Goal: Information Seeking & Learning: Check status

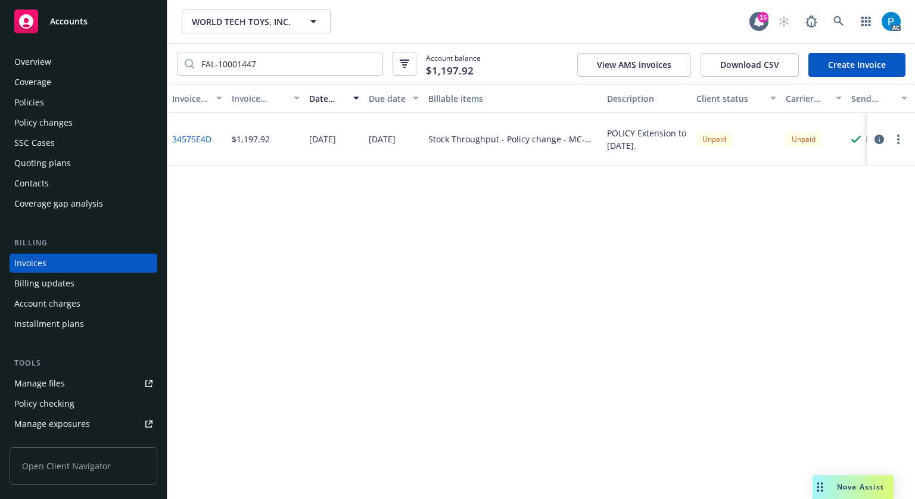
click at [100, 22] on div "Accounts" at bounding box center [83, 22] width 138 height 24
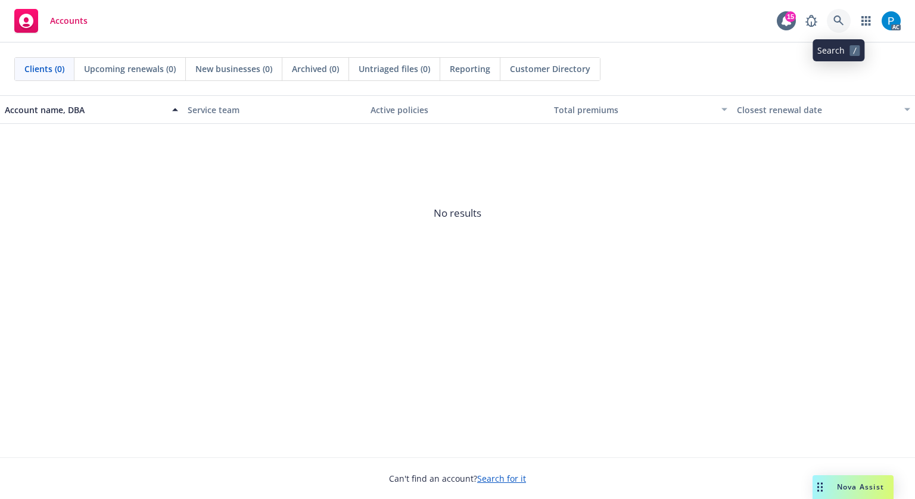
click at [836, 26] on icon at bounding box center [839, 20] width 11 height 11
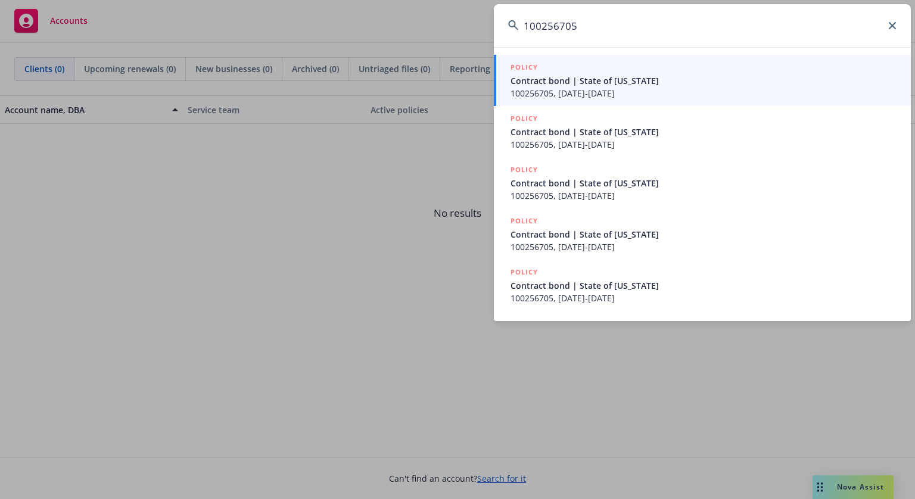
type input "100256705"
click at [617, 88] on span "100256705, [DATE]-[DATE]" at bounding box center [704, 93] width 386 height 13
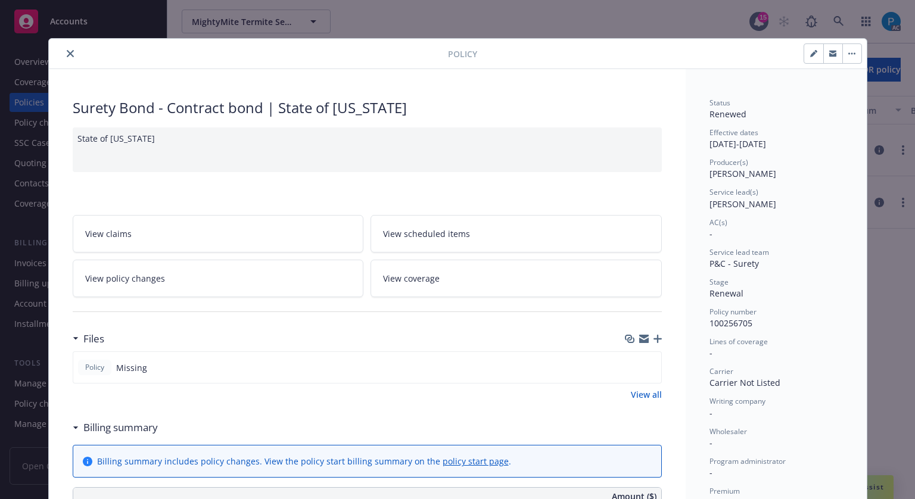
click at [67, 52] on icon "close" at bounding box center [70, 53] width 7 height 7
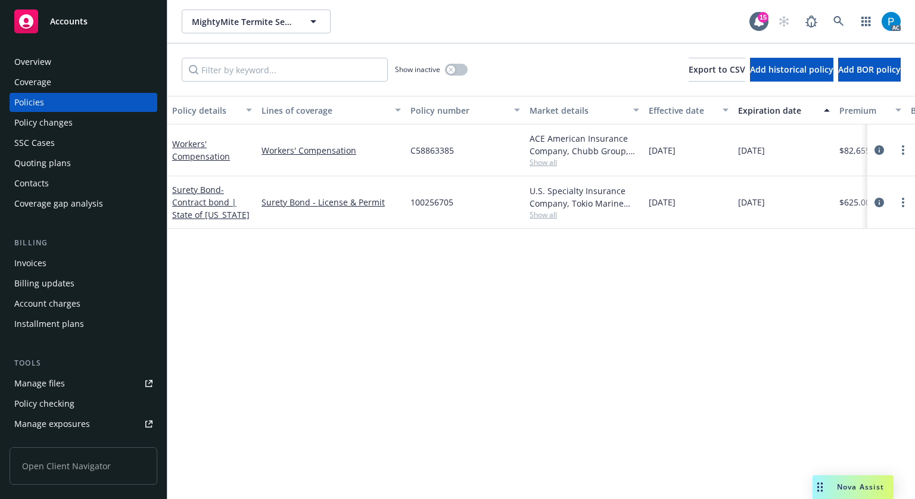
click at [43, 265] on div "Invoices" at bounding box center [30, 263] width 32 height 19
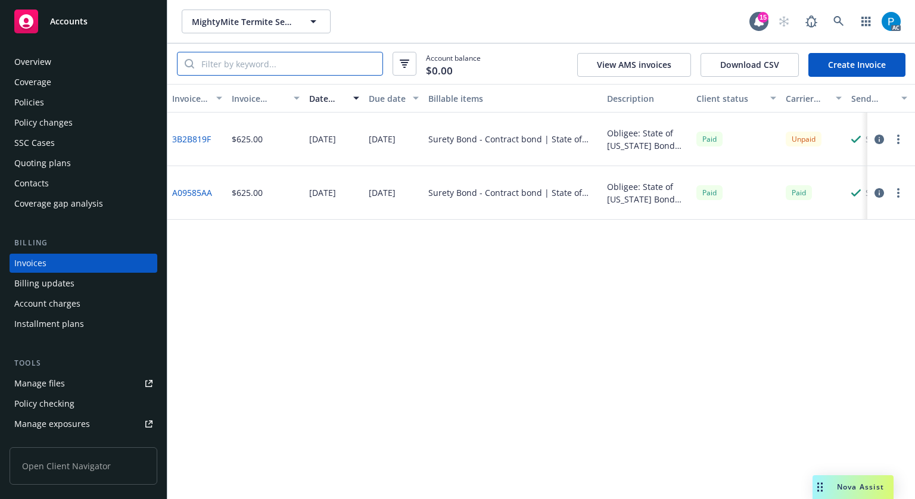
click at [307, 66] on input "search" at bounding box center [288, 63] width 188 height 23
paste input "100256705"
type input "100256705"
click at [878, 136] on icon "button" at bounding box center [880, 140] width 10 height 10
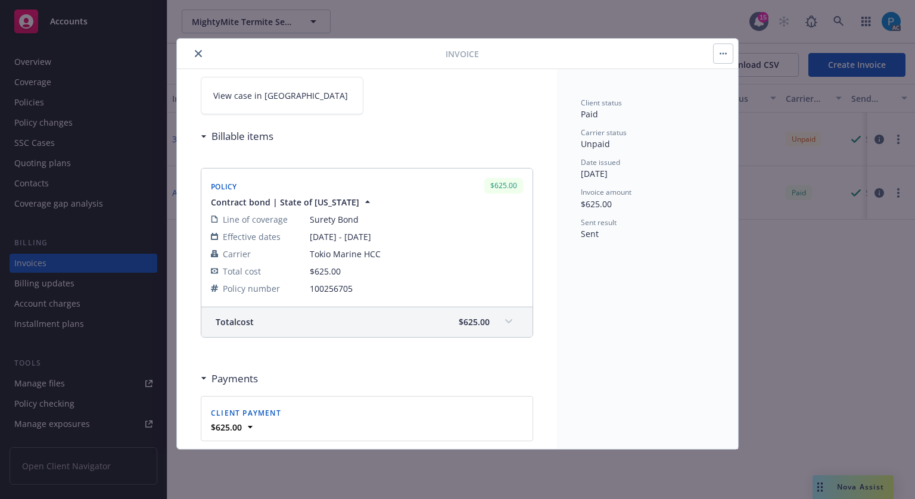
scroll to position [238, 0]
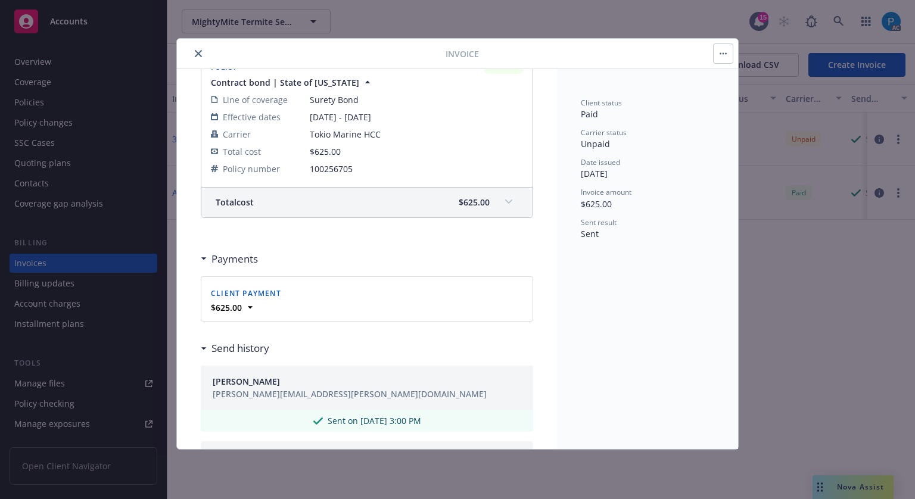
click at [203, 51] on button "close" at bounding box center [198, 53] width 14 height 14
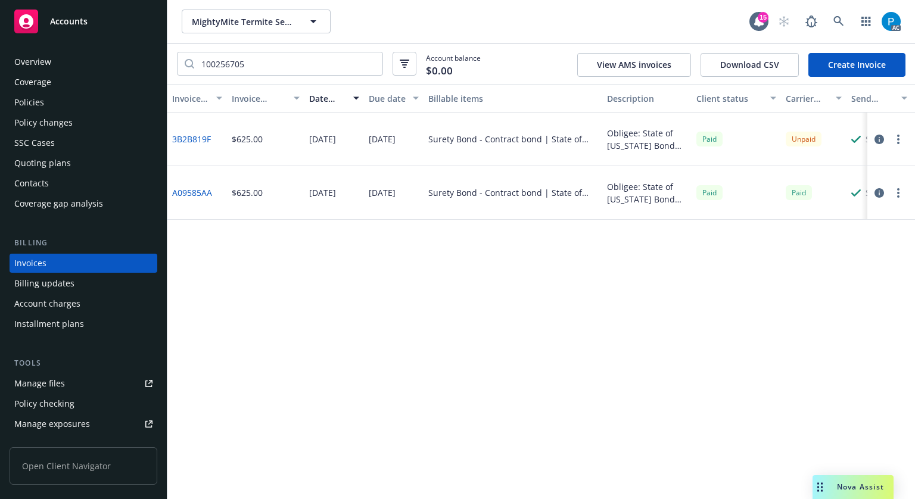
click at [37, 102] on div "Policies" at bounding box center [29, 102] width 30 height 19
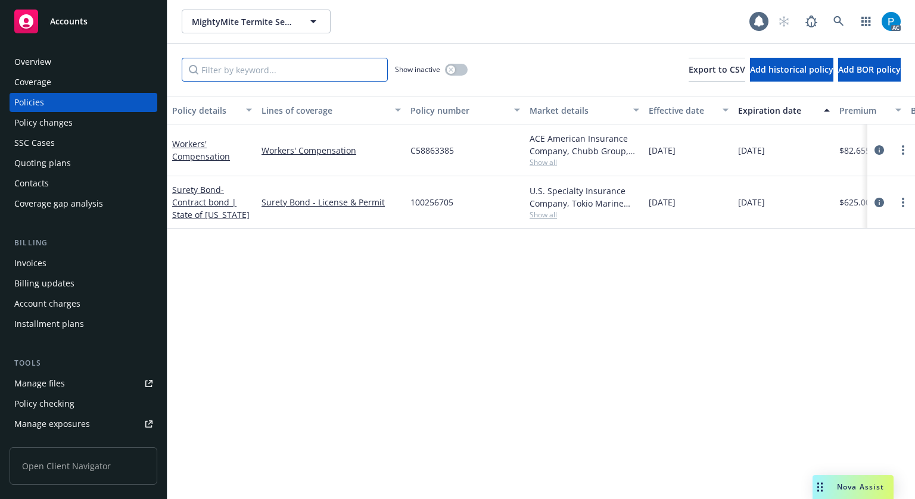
click at [260, 69] on input "Filter by keyword..." at bounding box center [285, 70] width 206 height 24
paste input "100256705"
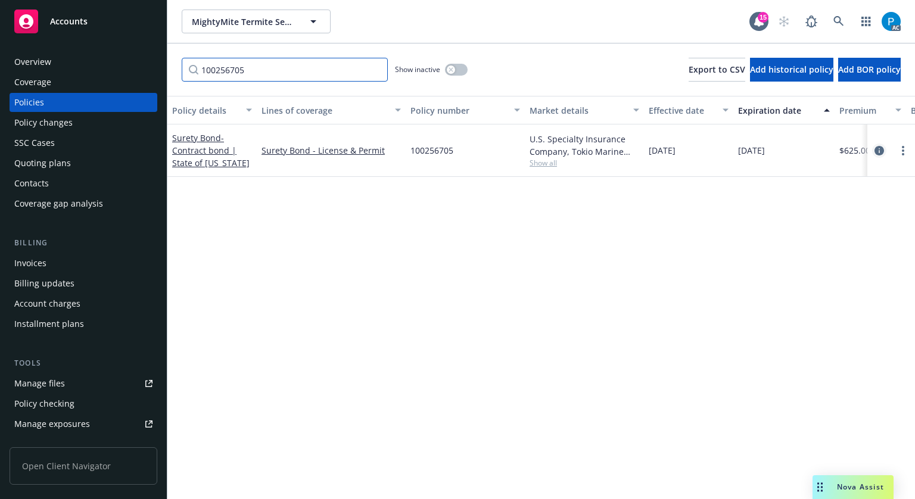
type input "100256705"
click at [875, 146] on icon "circleInformation" at bounding box center [880, 151] width 10 height 10
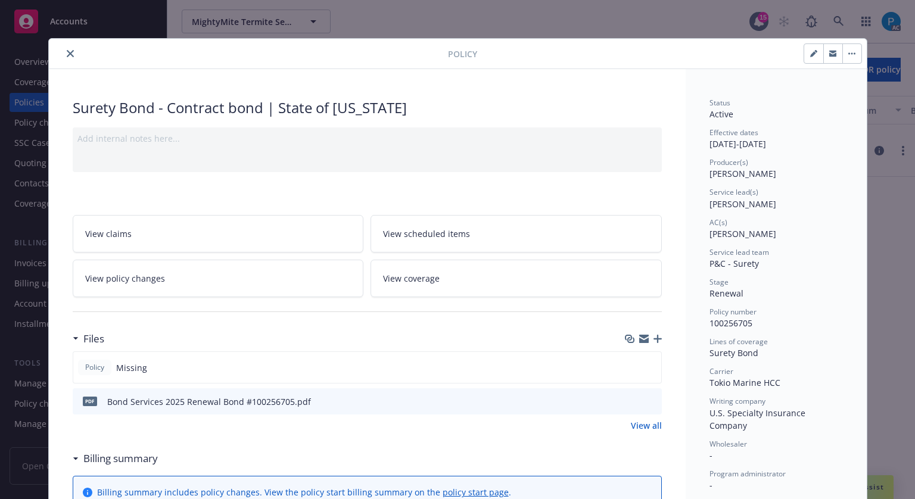
click at [85, 20] on div "Policy Surety Bond - Contract bond | State of [US_STATE] Add internal notes her…" at bounding box center [457, 249] width 915 height 499
click at [67, 56] on icon "close" at bounding box center [70, 53] width 7 height 7
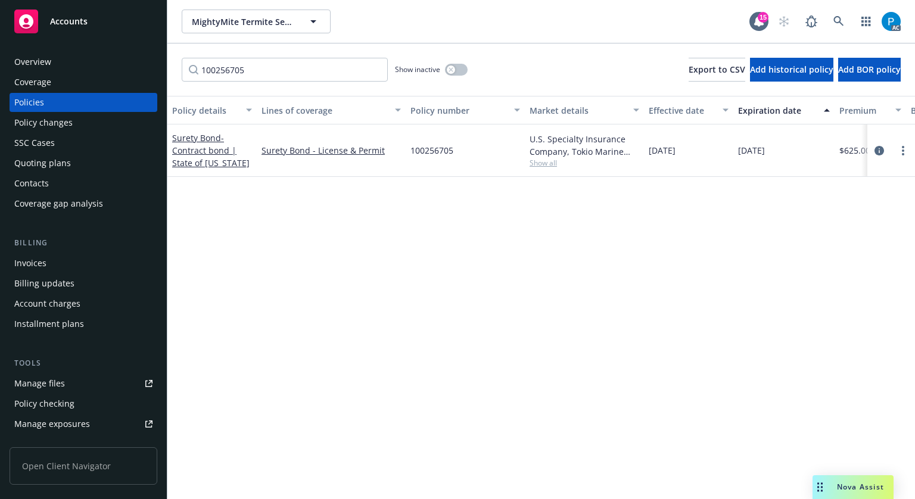
click at [82, 31] on div "Accounts" at bounding box center [83, 22] width 138 height 24
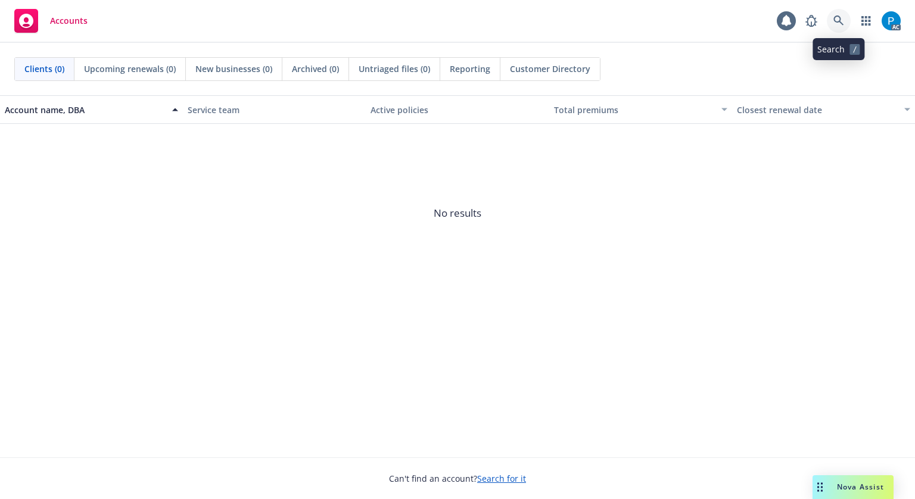
click at [839, 19] on icon at bounding box center [839, 20] width 10 height 10
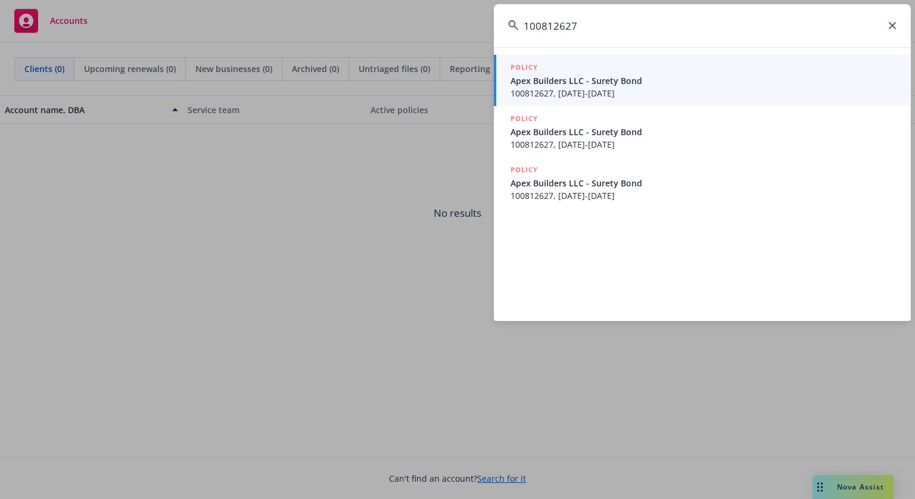
type input "100812627"
click at [585, 88] on span "100812627, [DATE]-[DATE]" at bounding box center [704, 93] width 386 height 13
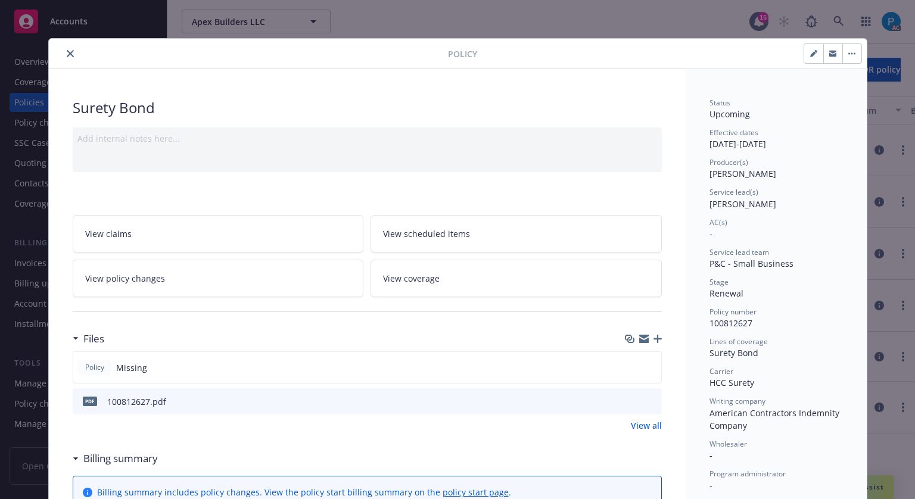
click at [67, 53] on icon "close" at bounding box center [70, 53] width 7 height 7
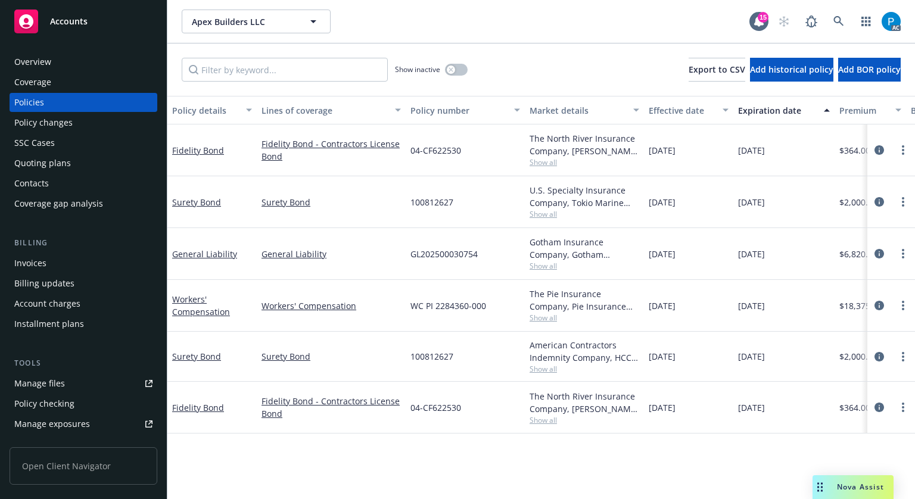
click at [50, 259] on div "Invoices" at bounding box center [83, 263] width 138 height 19
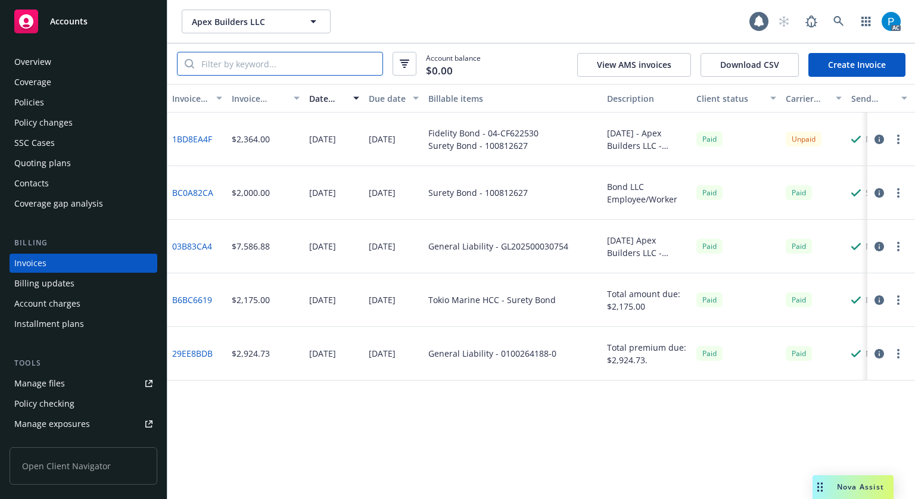
click at [271, 69] on input "search" at bounding box center [288, 63] width 188 height 23
paste input "100812627"
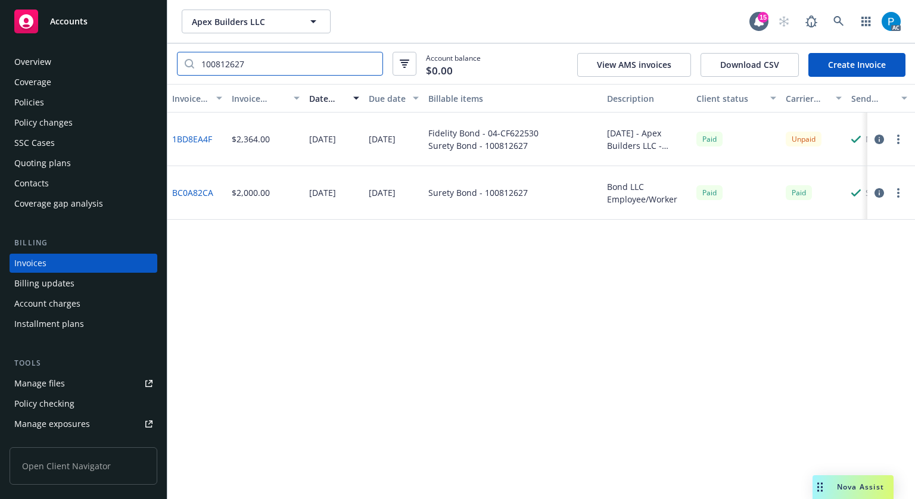
type input "100812627"
click at [879, 143] on icon "button" at bounding box center [880, 140] width 10 height 10
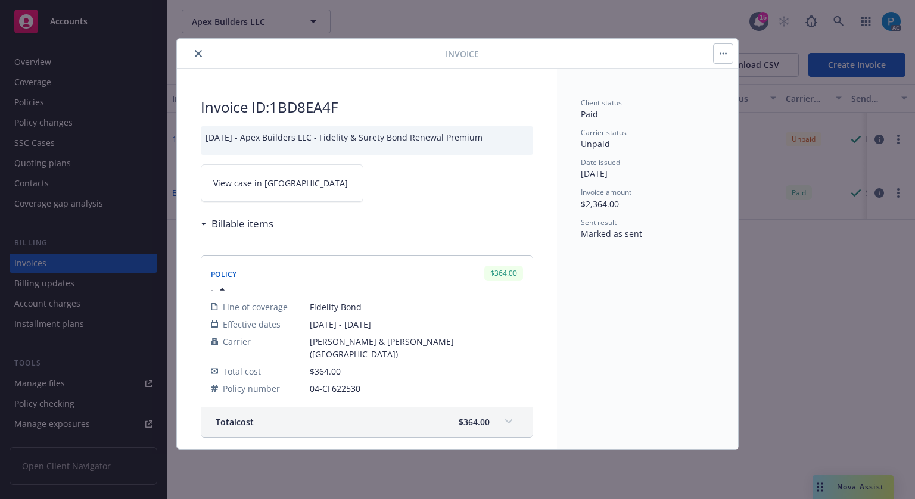
click at [306, 181] on link "View case in [GEOGRAPHIC_DATA]" at bounding box center [282, 183] width 163 height 38
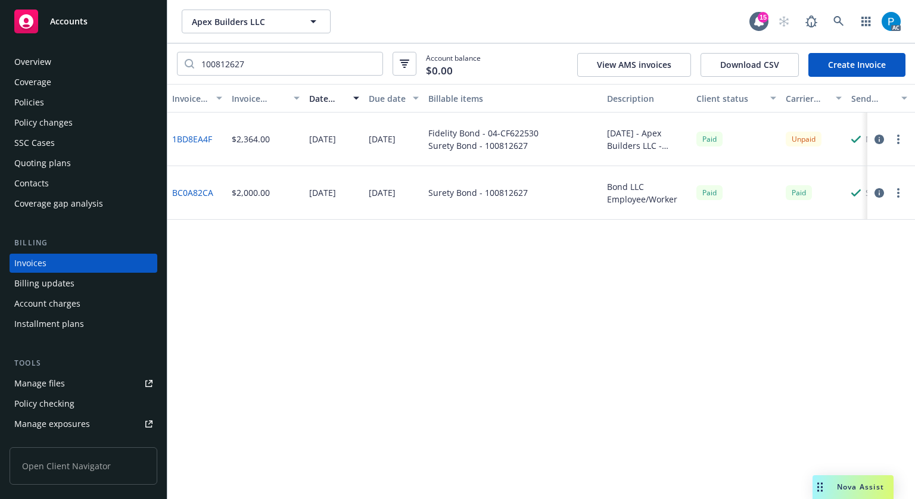
drag, startPoint x: 57, startPoint y: 21, endPoint x: 67, endPoint y: 23, distance: 10.3
click at [57, 21] on span "Accounts" at bounding box center [69, 22] width 38 height 10
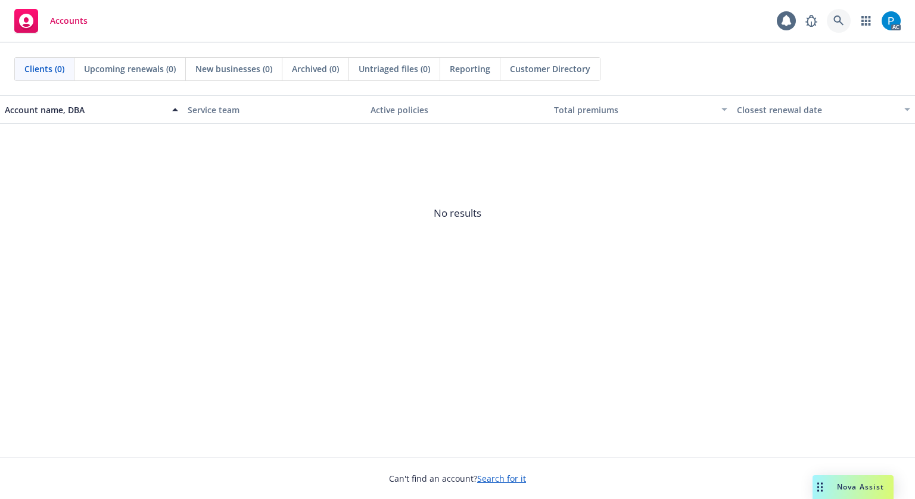
click at [831, 20] on link at bounding box center [839, 21] width 24 height 24
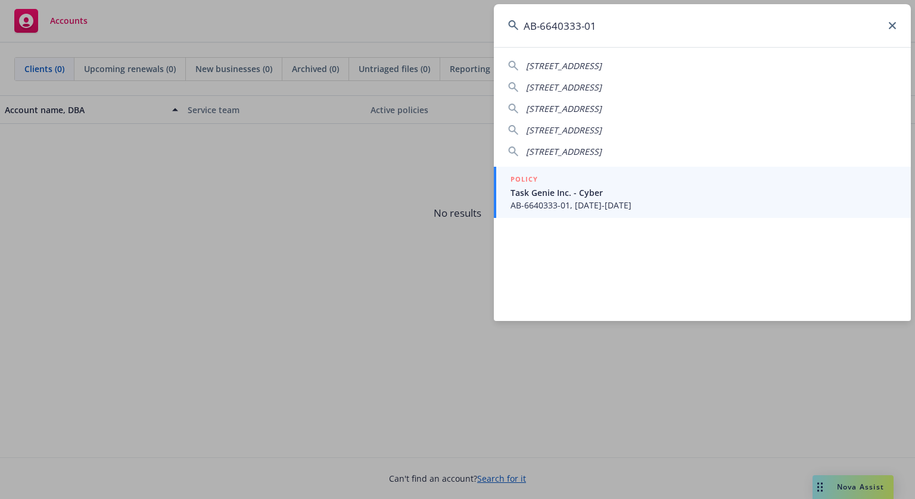
type input "AB-6640333-01"
click at [609, 184] on div "POLICY" at bounding box center [704, 179] width 386 height 13
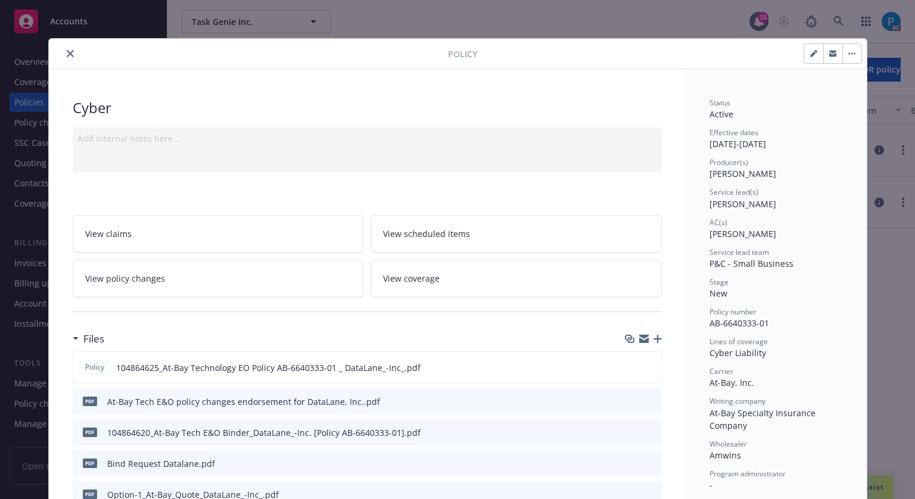
click at [63, 55] on button "close" at bounding box center [70, 53] width 14 height 14
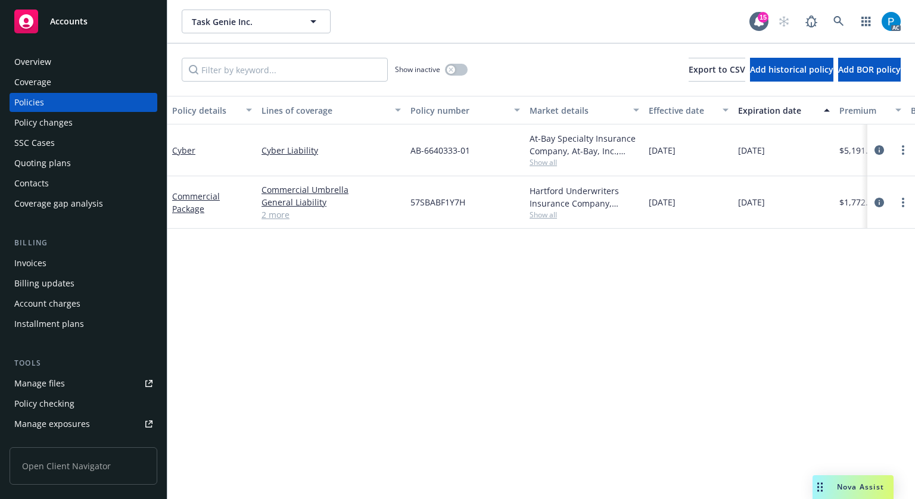
click at [58, 265] on div "Invoices" at bounding box center [83, 263] width 138 height 19
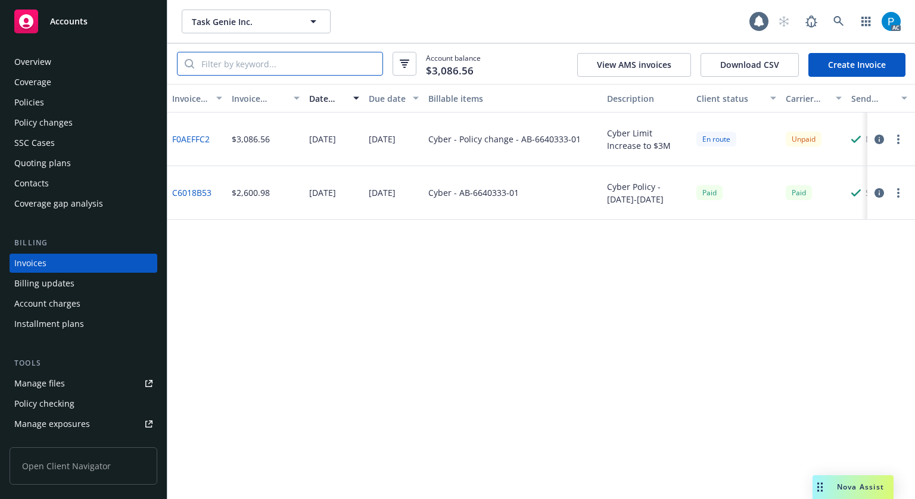
click at [305, 56] on input "search" at bounding box center [288, 63] width 188 height 23
paste input "AB-6640333-01"
type input "AB-6640333-01"
click at [877, 142] on icon "button" at bounding box center [880, 140] width 10 height 10
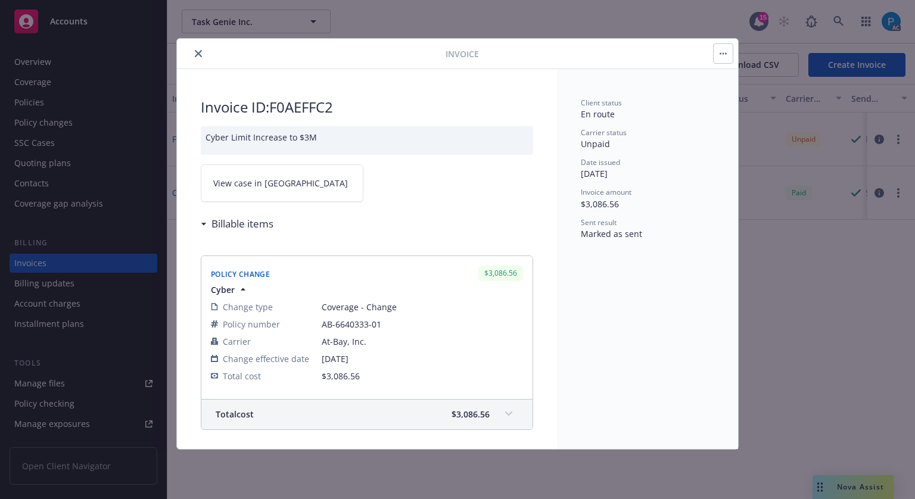
click at [313, 182] on link "View case in [GEOGRAPHIC_DATA]" at bounding box center [282, 183] width 163 height 38
